Goal: Obtain resource: Obtain resource

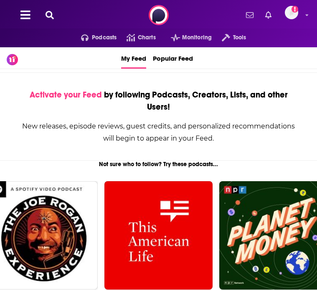
click at [59, 23] on div "Podcasts Charts Monitoring Tools For Business For Podcasters More Add a profile…" at bounding box center [158, 15] width 317 height 30
click at [54, 18] on button at bounding box center [49, 15] width 13 height 10
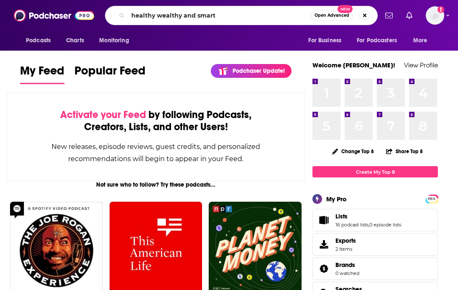
click at [225, 15] on input "healthy wealthy and smart" at bounding box center [219, 15] width 183 height 13
type input "healthy wealthy and smart"
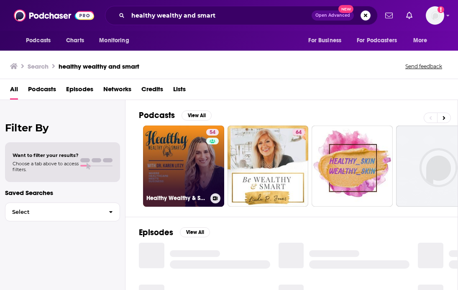
click at [186, 178] on link "54 Healthy Wealthy & Smart" at bounding box center [183, 165] width 81 height 81
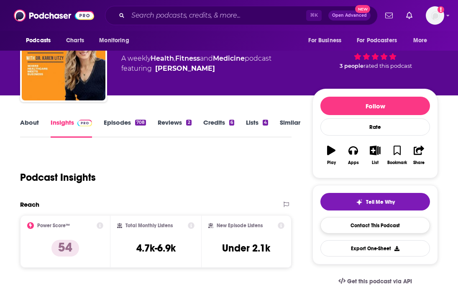
scroll to position [42, 0]
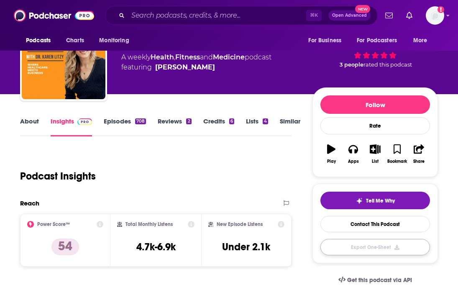
click at [317, 251] on button "Export One-Sheet" at bounding box center [375, 247] width 110 height 16
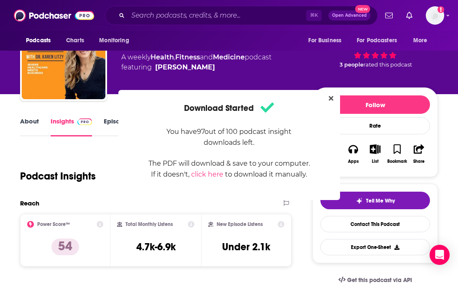
scroll to position [0, 0]
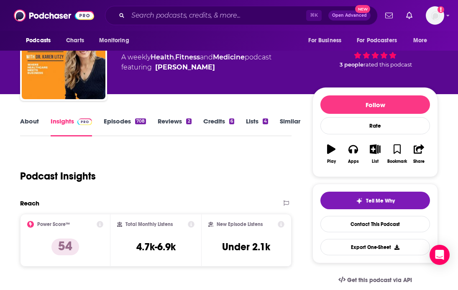
click at [250, 43] on div "Download Started You have 97 out of 100 podcast insight downloads left. The PDF…" at bounding box center [229, 145] width 458 height 290
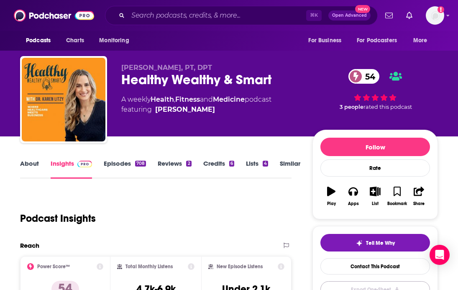
scroll to position [42, 0]
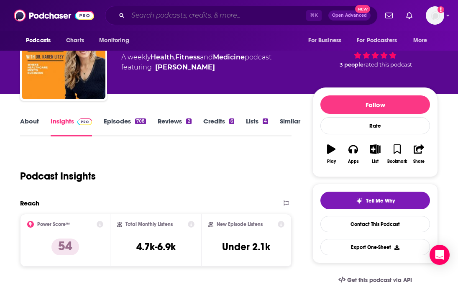
click at [146, 13] on input "Search podcasts, credits, & more..." at bounding box center [217, 15] width 178 height 13
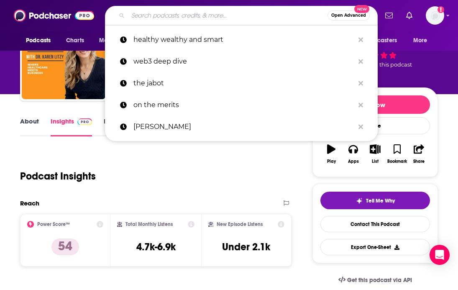
paste input "The Savvy Shopkeeper"
type input "The Savvy Shopkeeper"
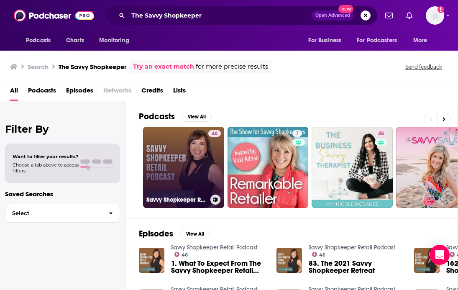
click at [198, 172] on link "46 Savvy Shopkeeper Retail Podcast" at bounding box center [183, 167] width 81 height 81
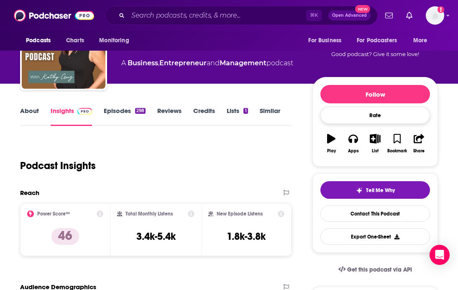
scroll to position [54, 0]
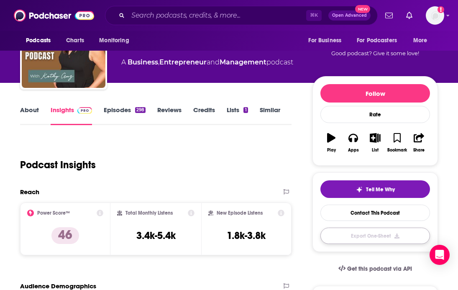
click at [317, 238] on button "Export One-Sheet" at bounding box center [375, 235] width 110 height 16
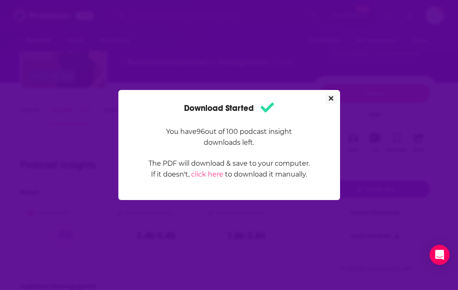
click at [317, 97] on icon "Close" at bounding box center [331, 98] width 5 height 5
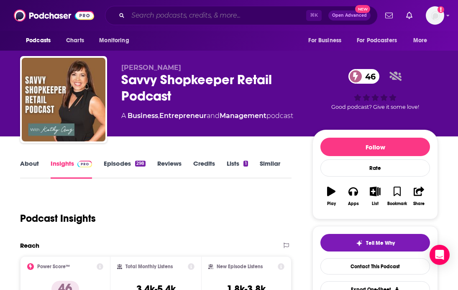
click at [165, 15] on input "Search podcasts, credits, & more..." at bounding box center [217, 15] width 178 height 13
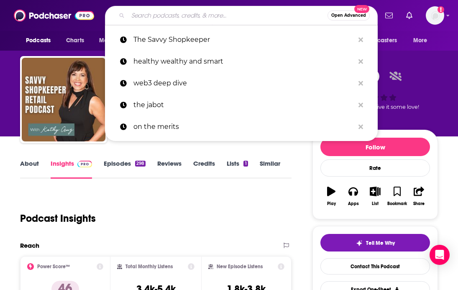
paste input "Successful Blunders"
type input "Successful Blunders"
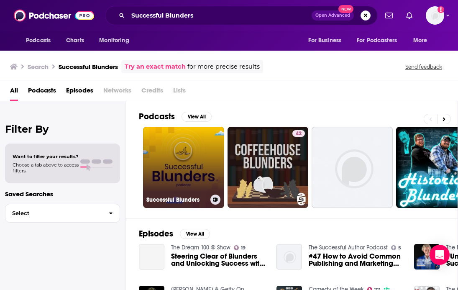
click at [204, 161] on link "Successful Blunders" at bounding box center [183, 167] width 81 height 81
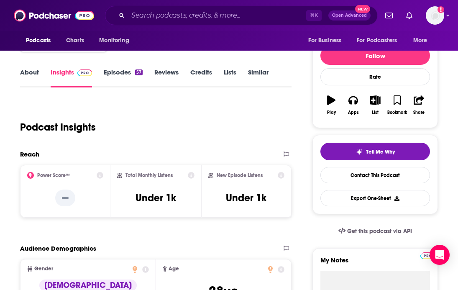
scroll to position [97, 0]
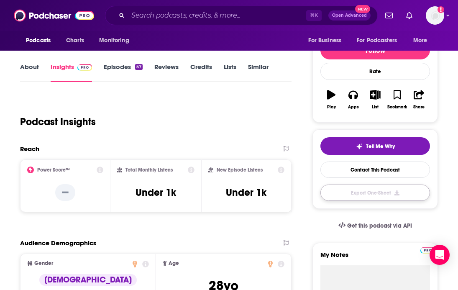
click at [317, 193] on button "Export One-Sheet" at bounding box center [375, 192] width 110 height 16
